Goal: Task Accomplishment & Management: Manage account settings

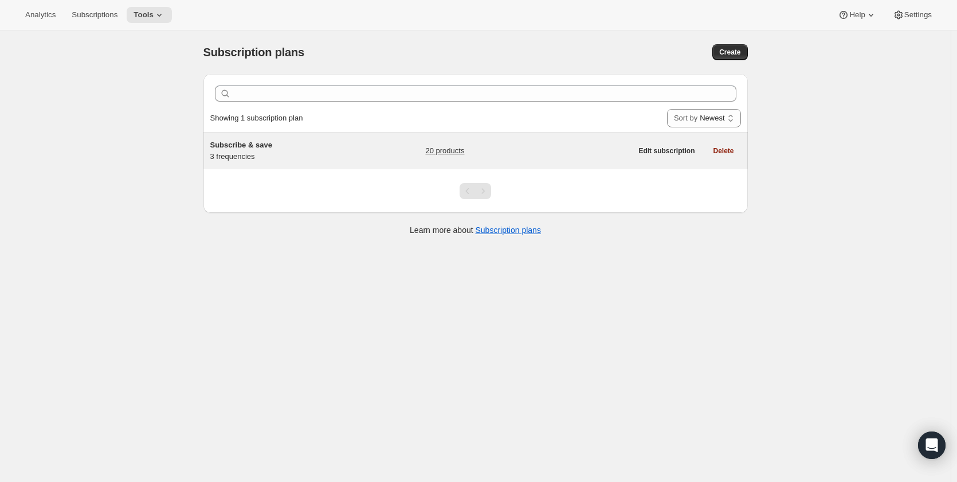
click at [270, 143] on span "Subscribe & save" at bounding box center [241, 144] width 62 height 9
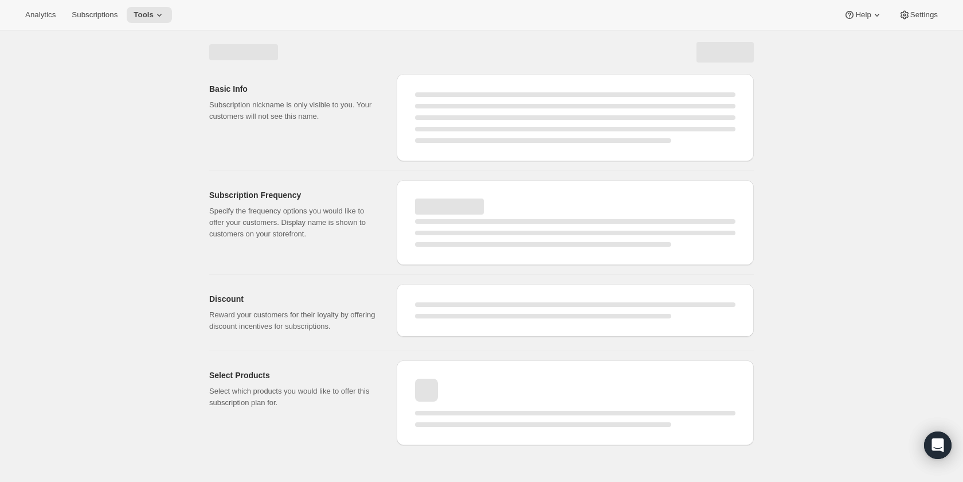
select select "WEEK"
select select "MONTH"
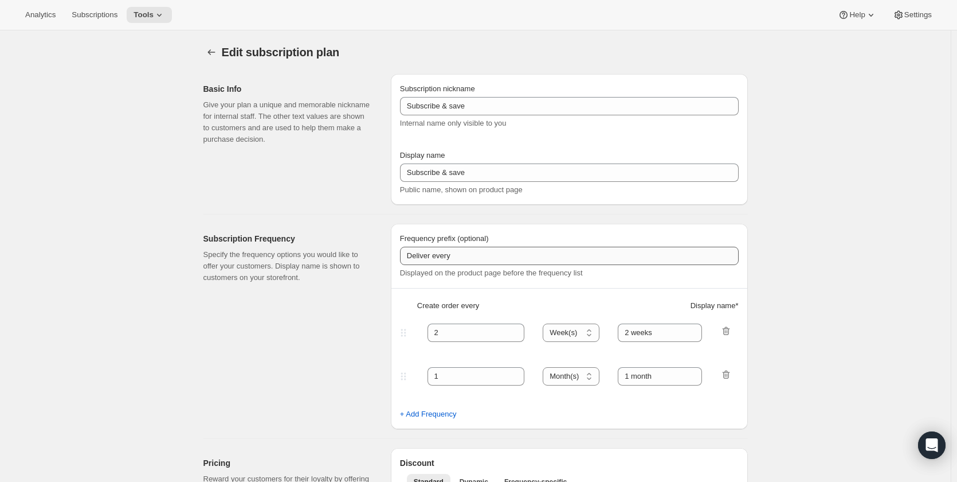
select select "MONTH"
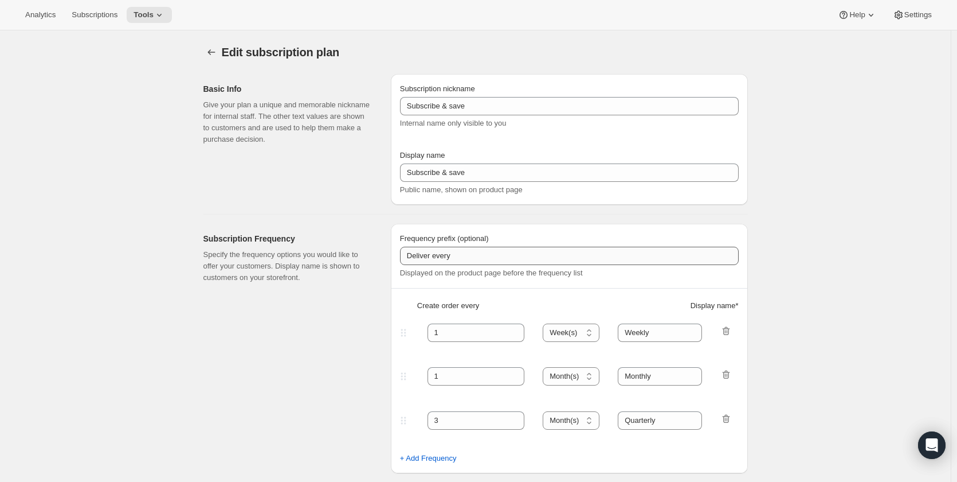
type input "1"
type input "Weekly"
type input "Monthly"
type input "10"
click at [636, 332] on input "Weekly" at bounding box center [660, 332] width 84 height 18
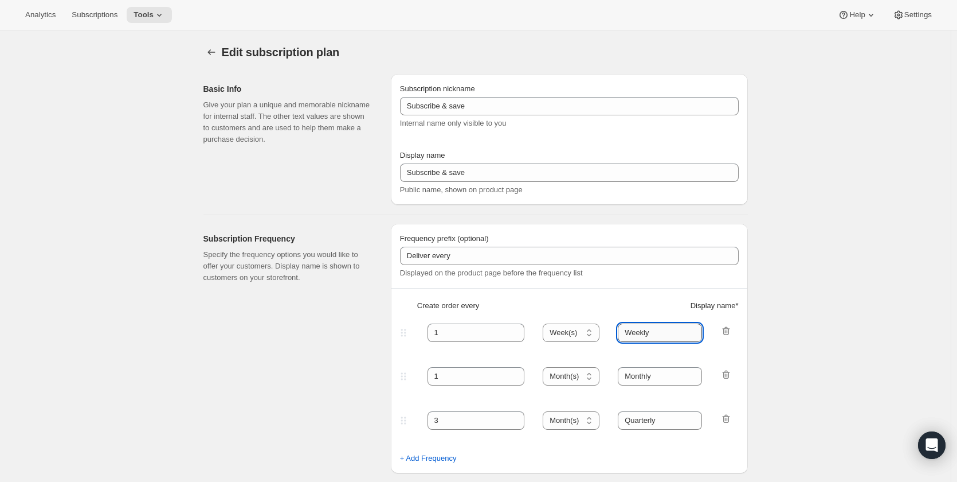
click at [636, 332] on input "Weekly" at bounding box center [660, 332] width 84 height 18
click at [638, 373] on input "Monthly" at bounding box center [660, 376] width 84 height 18
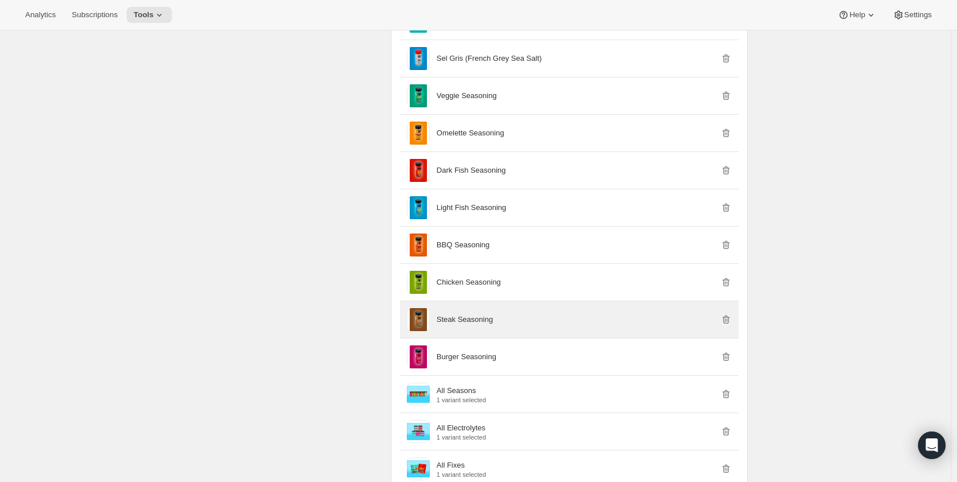
scroll to position [1422, 0]
